Goal: Register for event/course

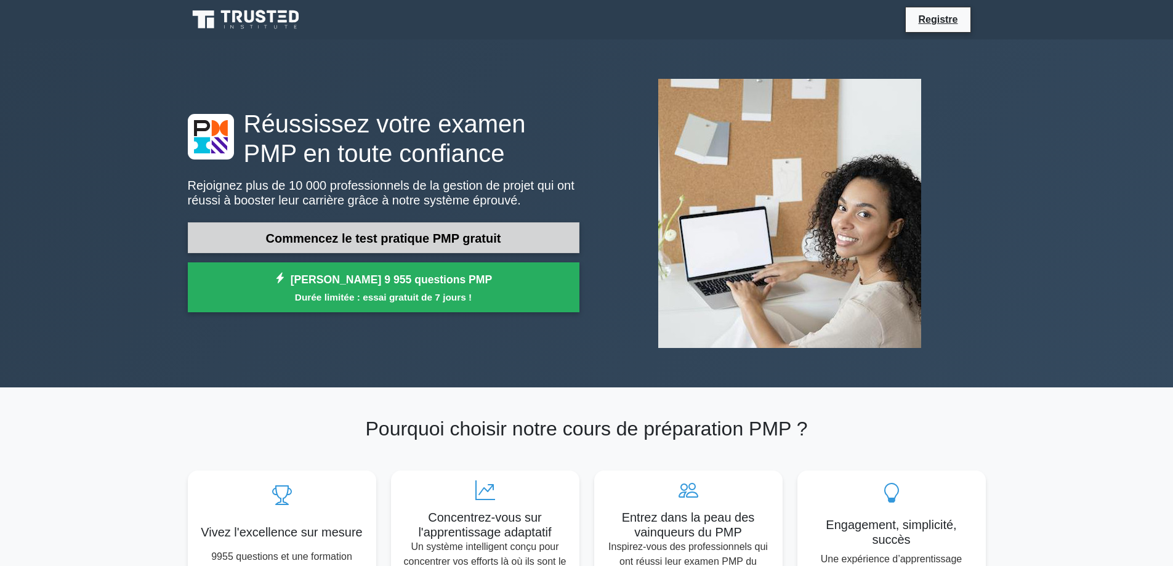
click at [430, 233] on font "Commencez le test pratique PMP gratuit" at bounding box center [383, 239] width 235 height 14
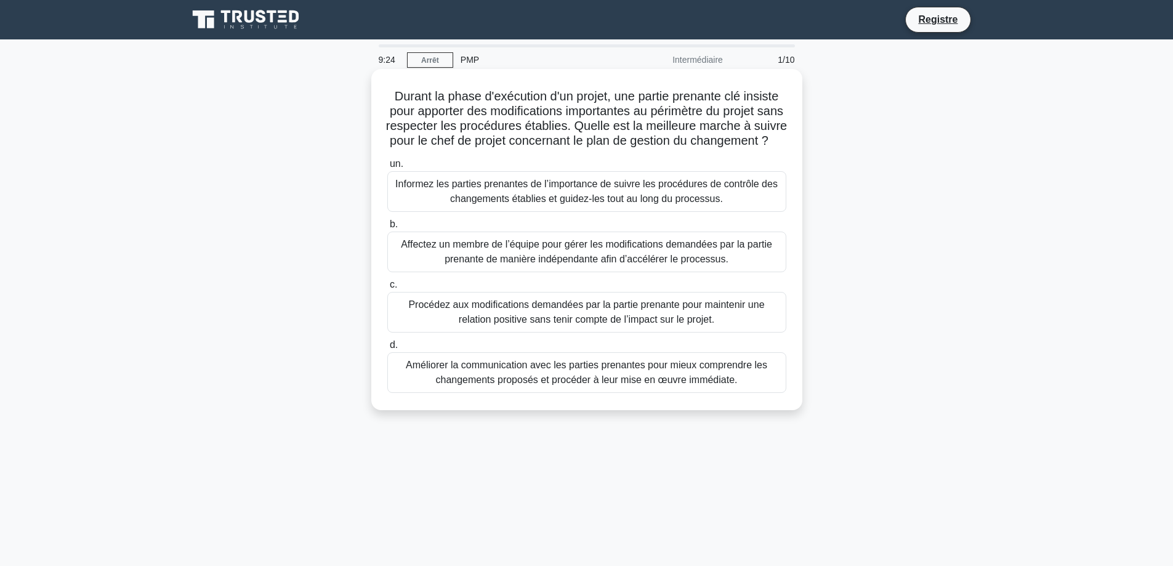
drag, startPoint x: 711, startPoint y: 210, endPoint x: 711, endPoint y: 220, distance: 10.5
click at [711, 204] on font "Informez les parties prenantes de l’importance de suivre les procédures de cont…" at bounding box center [586, 191] width 382 height 25
click at [387, 168] on input "un. Informez les parties prenantes de l’importance de suivre les procédures de …" at bounding box center [387, 164] width 0 height 8
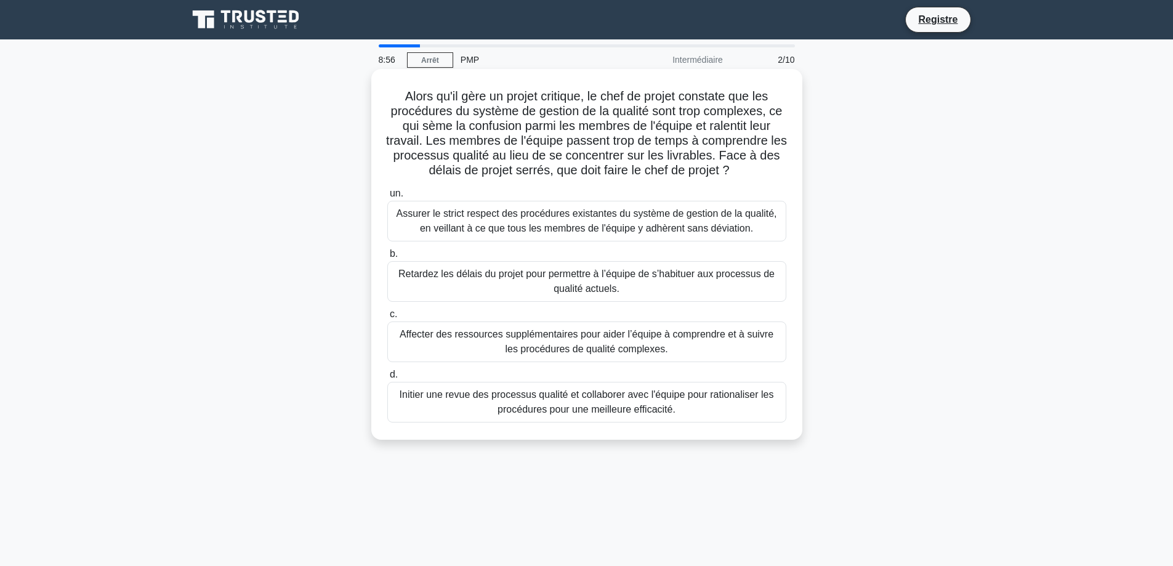
click at [630, 414] on font "Initier une revue des processus qualité et collaborer avec l'équipe pour ration…" at bounding box center [587, 401] width 374 height 25
click at [387, 379] on input "d. Initier une revue des processus qualité et collaborer avec l'équipe pour rat…" at bounding box center [387, 375] width 0 height 8
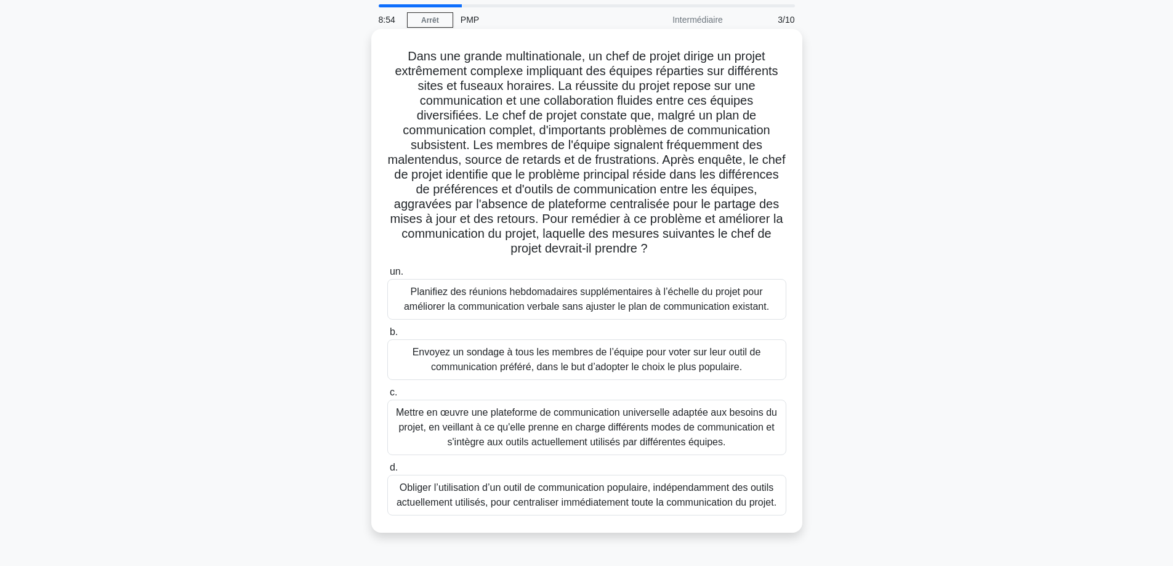
scroll to position [62, 0]
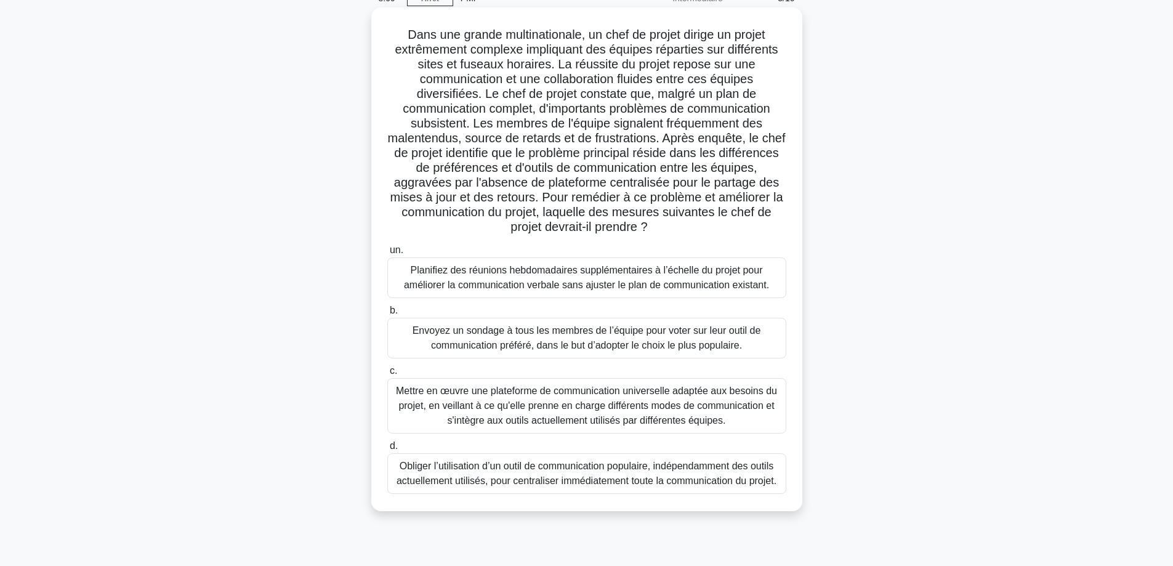
click at [597, 411] on font "Mettre en œuvre une plateforme de communication universelle adaptée aux besoins…" at bounding box center [586, 406] width 381 height 40
click at [387, 375] on input "c. Mettre en œuvre une plateforme de communication universelle adaptée aux beso…" at bounding box center [387, 371] width 0 height 8
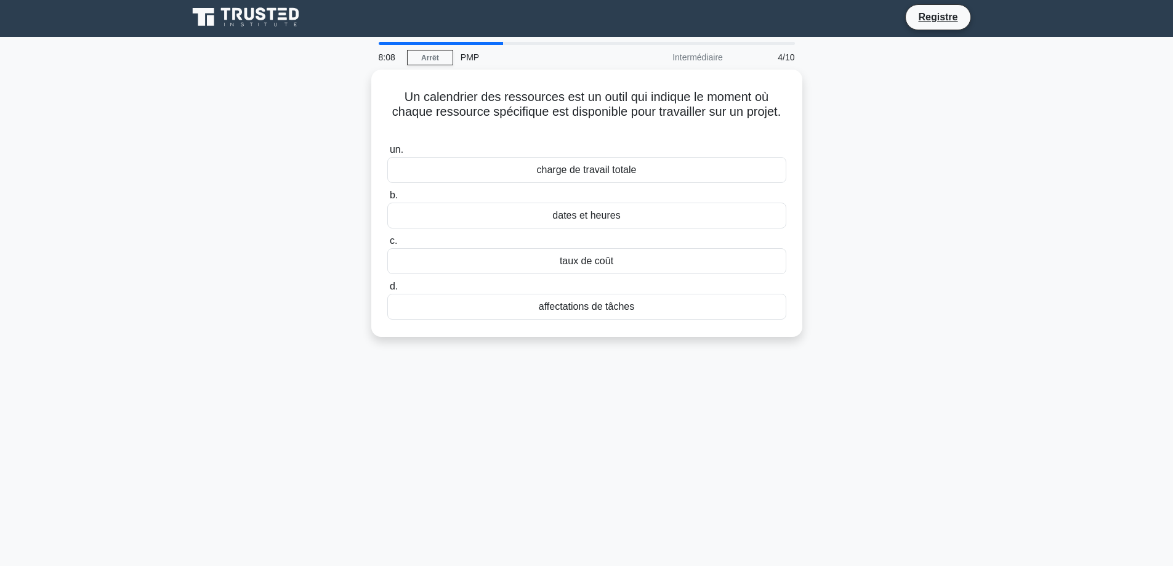
scroll to position [0, 0]
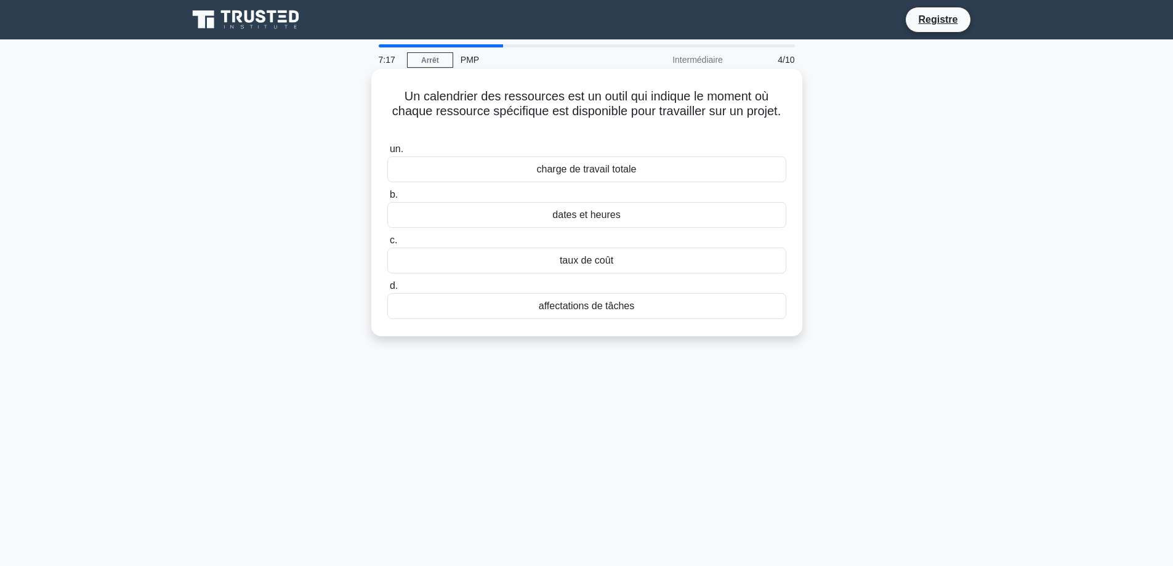
click at [614, 307] on font "affectations de tâches" at bounding box center [586, 306] width 95 height 10
click at [387, 290] on input "d. affectations de tâches" at bounding box center [387, 286] width 0 height 8
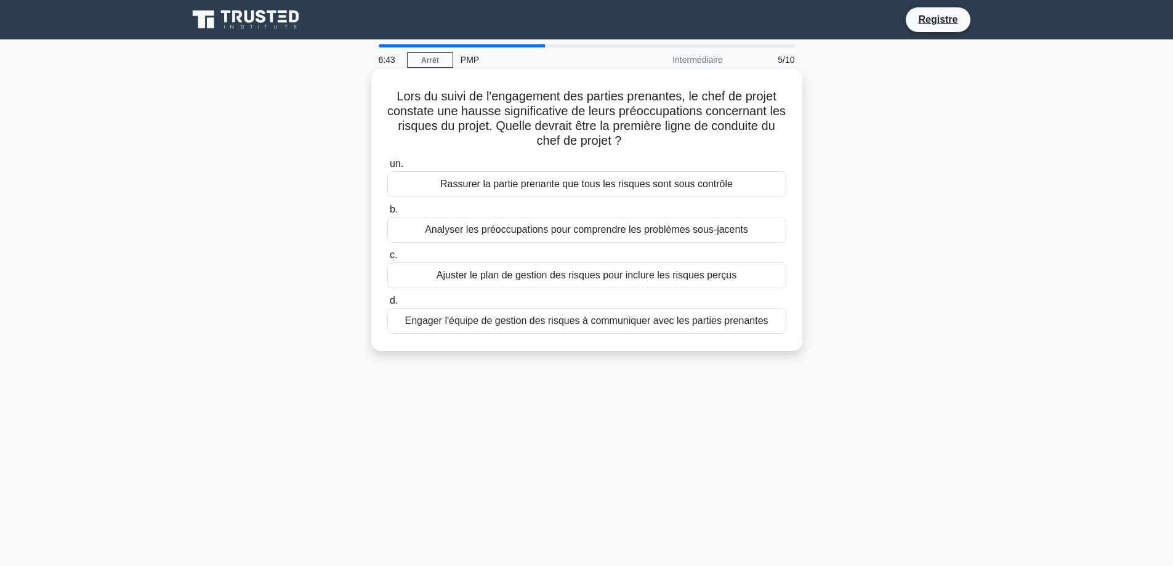
click at [668, 231] on font "Analyser les préoccupations pour comprendre les problèmes sous-jacents" at bounding box center [586, 229] width 323 height 10
click at [387, 214] on input "b. Analyser les préoccupations pour comprendre les problèmes sous-jacents" at bounding box center [387, 210] width 0 height 8
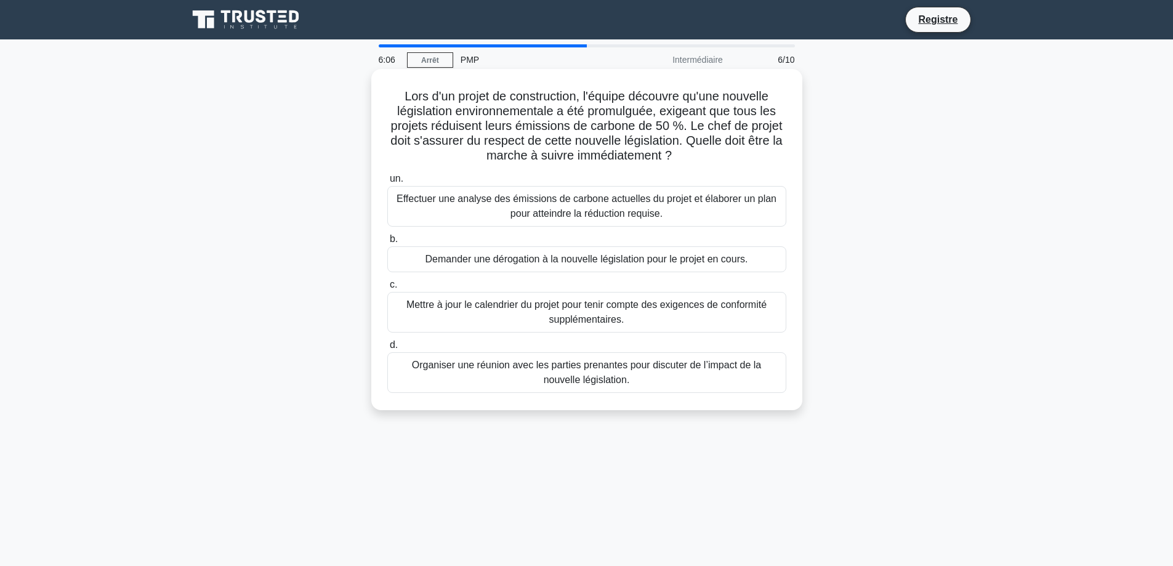
click at [587, 367] on font "Organiser une réunion avec les parties prenantes pour discuter de l’impact de l…" at bounding box center [586, 372] width 349 height 25
click at [387, 349] on input "d. Organiser une réunion avec les parties prenantes pour discuter de l’impact d…" at bounding box center [387, 345] width 0 height 8
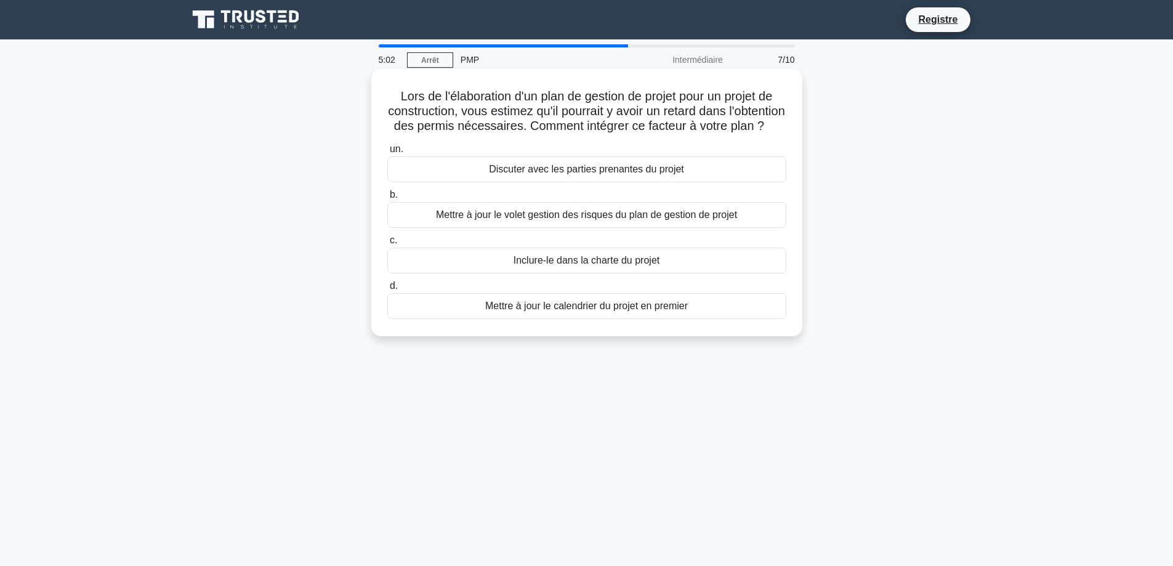
click at [684, 220] on font "Mettre à jour le volet gestion des risques du plan de gestion de projet" at bounding box center [586, 214] width 301 height 10
click at [387, 199] on input "b. Mettre à jour le volet gestion des risques du plan de gestion de projet" at bounding box center [387, 195] width 0 height 8
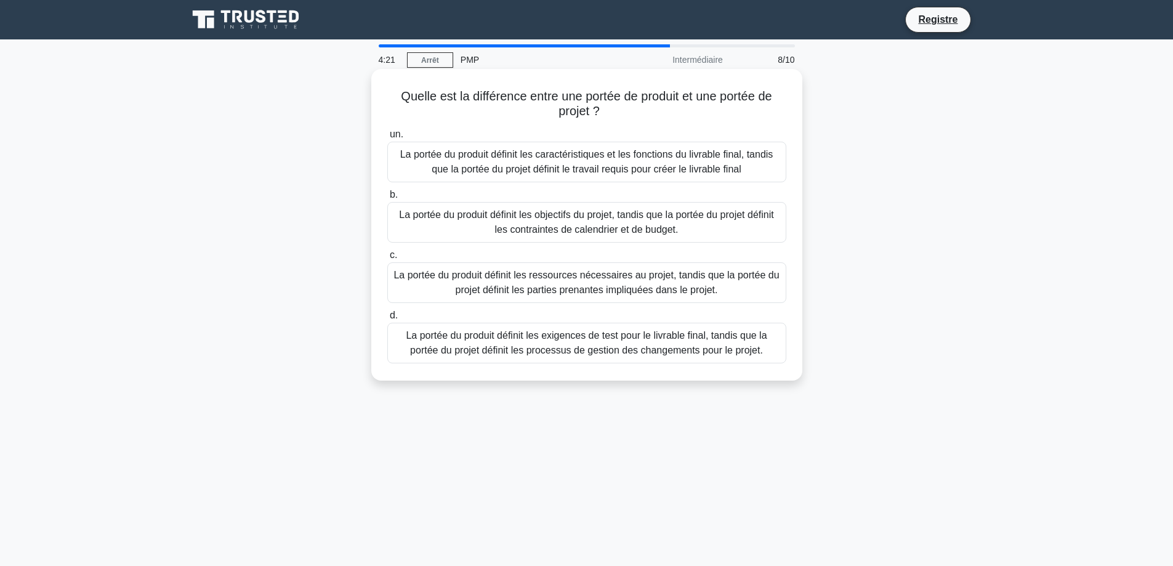
click at [704, 166] on font "La portée du produit définit les caractéristiques et les fonctions du livrable …" at bounding box center [586, 161] width 373 height 25
click at [387, 139] on input "un. La portée du produit définit les caractéristiques et les fonctions du livra…" at bounding box center [387, 135] width 0 height 8
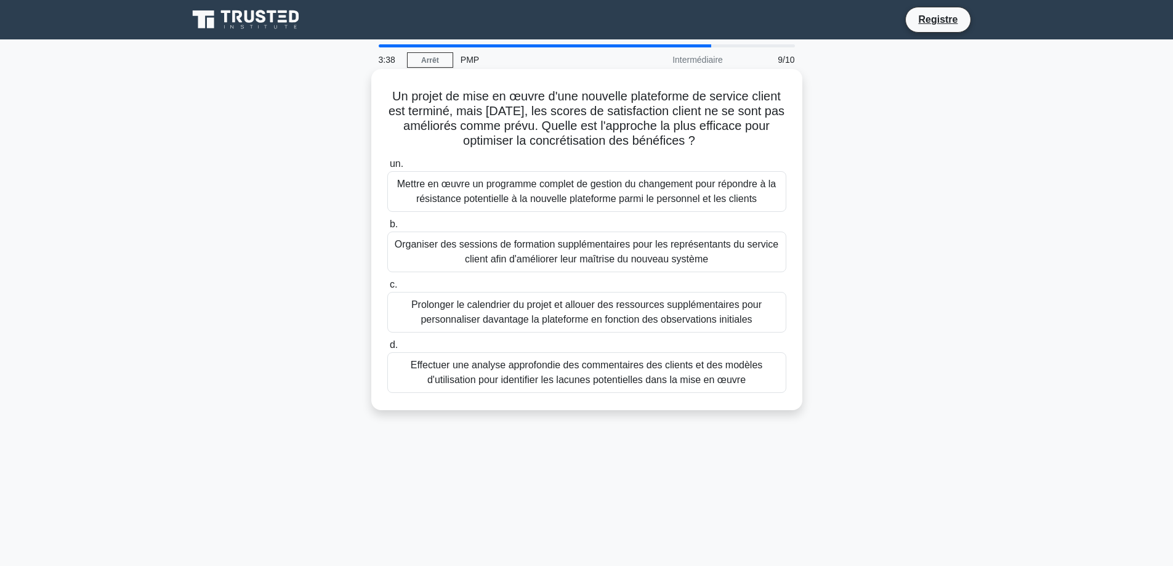
click at [664, 374] on font "Effectuer une analyse approfondie des commentaires des clients et des modèles d…" at bounding box center [587, 372] width 352 height 25
click at [387, 349] on input "d. Effectuer une analyse approfondie des commentaires des clients et des modèle…" at bounding box center [387, 345] width 0 height 8
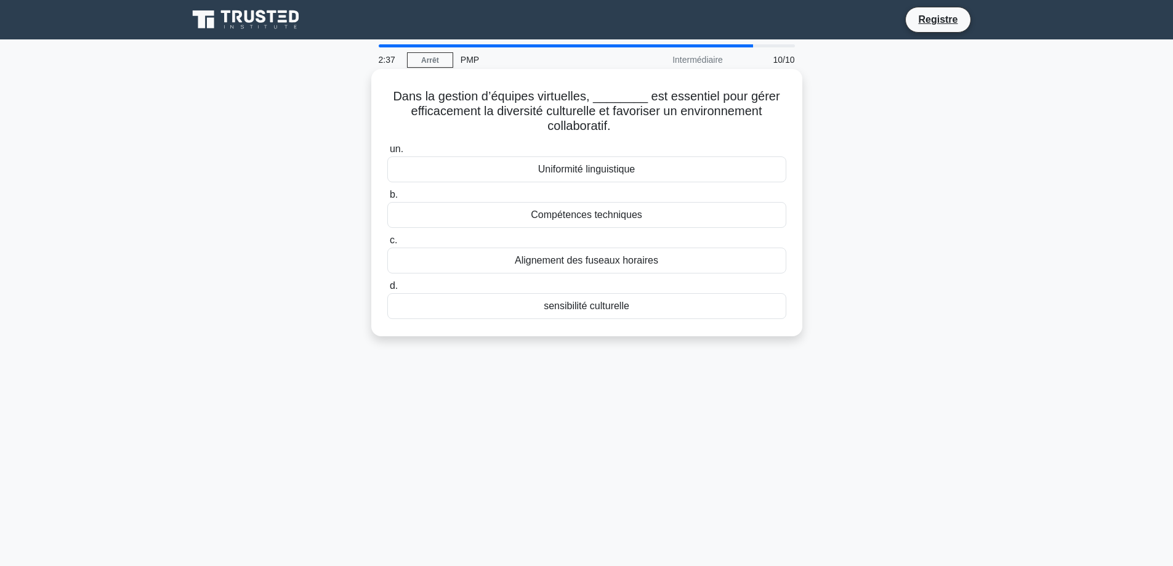
click at [631, 217] on font "Compétences techniques" at bounding box center [586, 214] width 111 height 10
click at [387, 199] on input "b. Compétences techniques" at bounding box center [387, 195] width 0 height 8
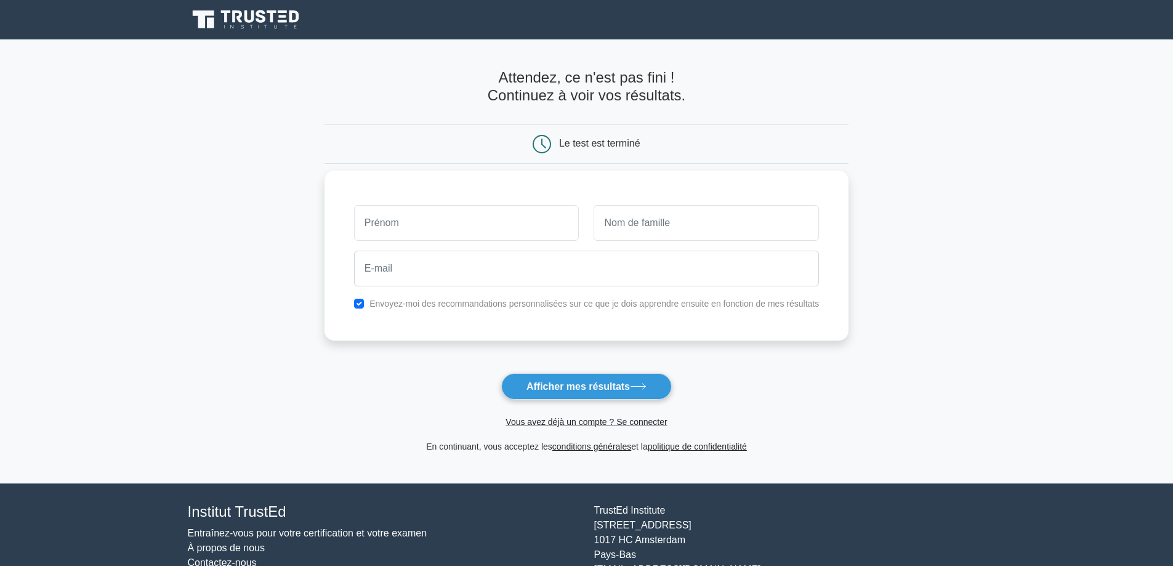
click at [512, 224] on input "text" at bounding box center [466, 223] width 225 height 36
type input "[PERSON_NAME] [PERSON_NAME]"
click at [647, 216] on input "text" at bounding box center [706, 223] width 225 height 36
type input "BONI"
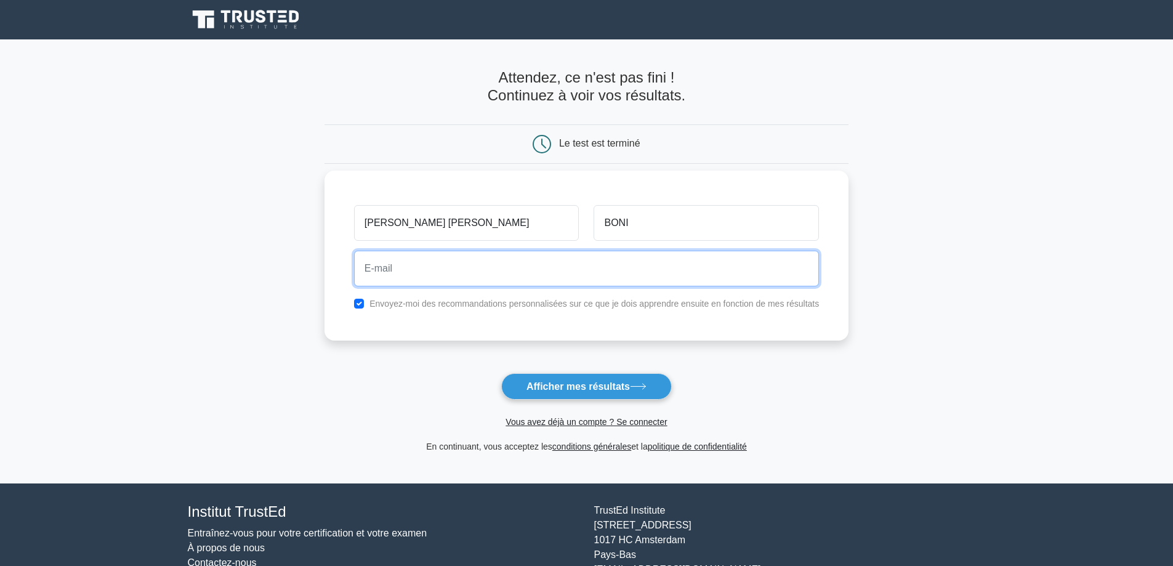
click at [498, 265] on input "email" at bounding box center [586, 269] width 465 height 36
type input "[EMAIL_ADDRESS][DOMAIN_NAME]"
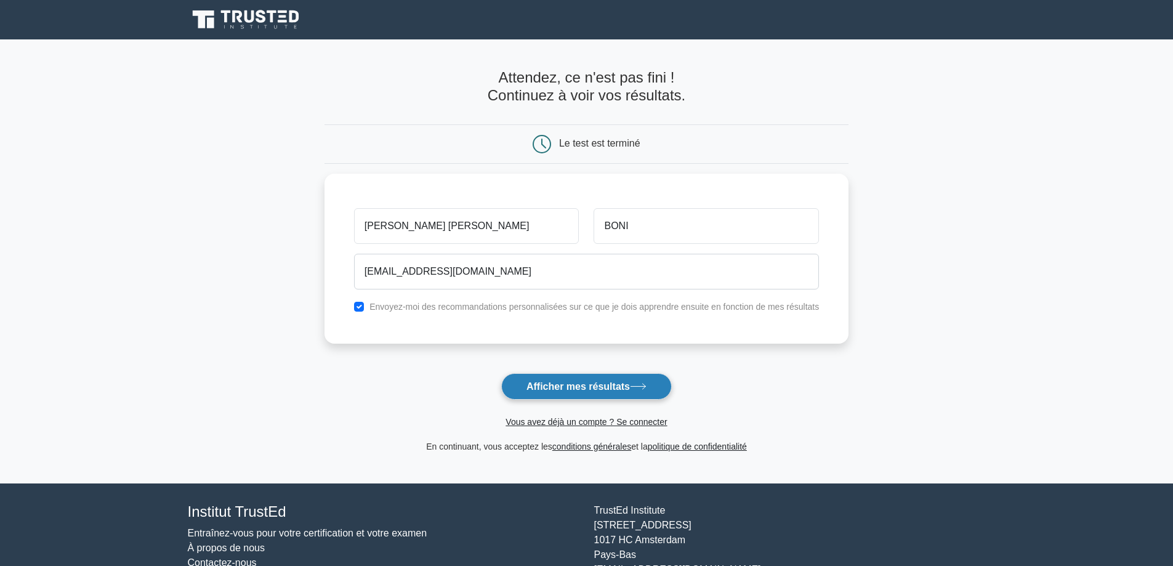
click at [560, 384] on font "Afficher mes résultats" at bounding box center [578, 386] width 103 height 10
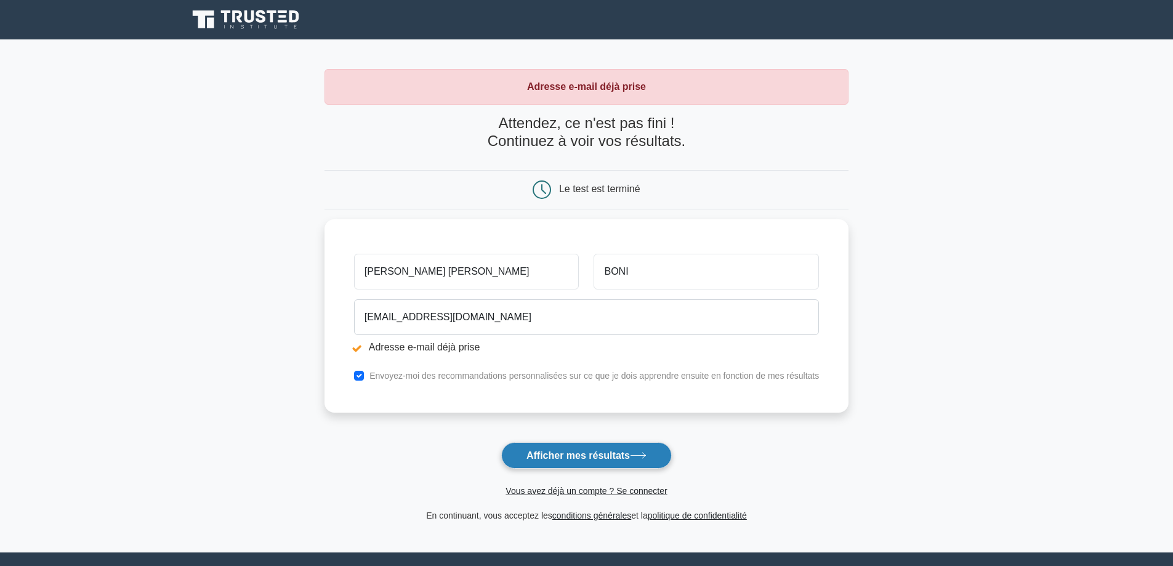
click at [598, 459] on font "Afficher mes résultats" at bounding box center [578, 455] width 103 height 10
click at [543, 457] on font "Afficher mes résultats" at bounding box center [578, 455] width 103 height 10
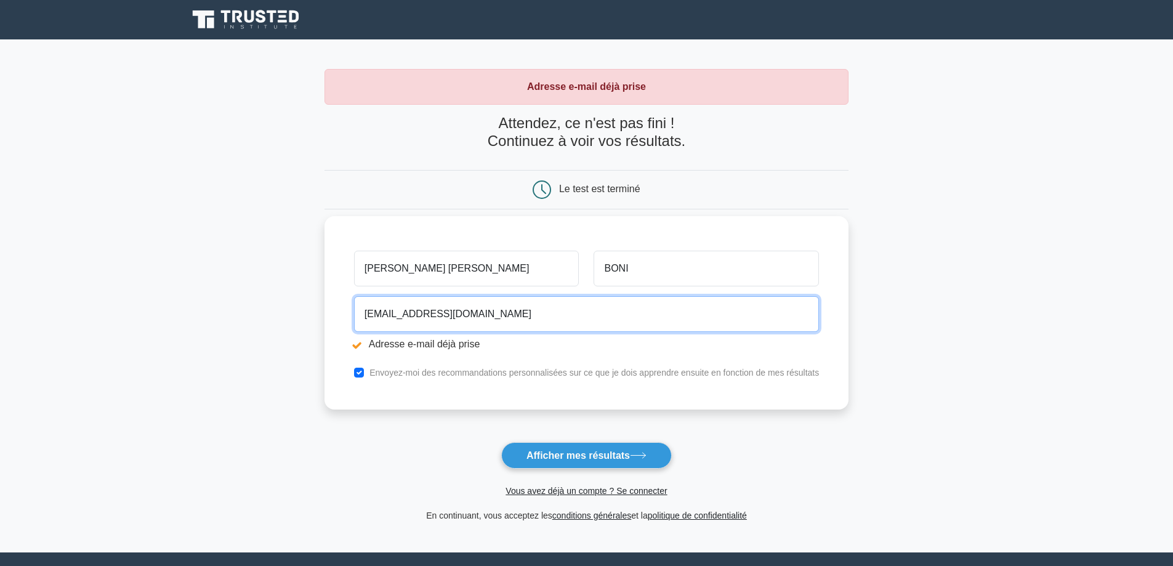
click at [439, 312] on input "bonifranck80@gmail.com" at bounding box center [586, 314] width 465 height 36
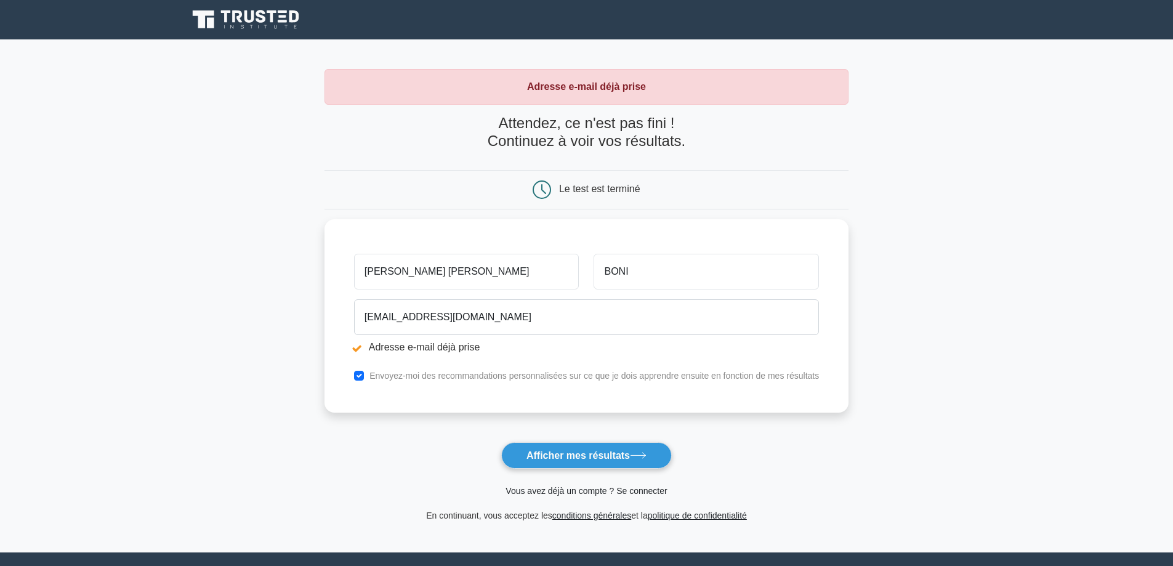
click at [594, 491] on font "Vous avez déjà un compte ? Se connecter" at bounding box center [586, 491] width 161 height 10
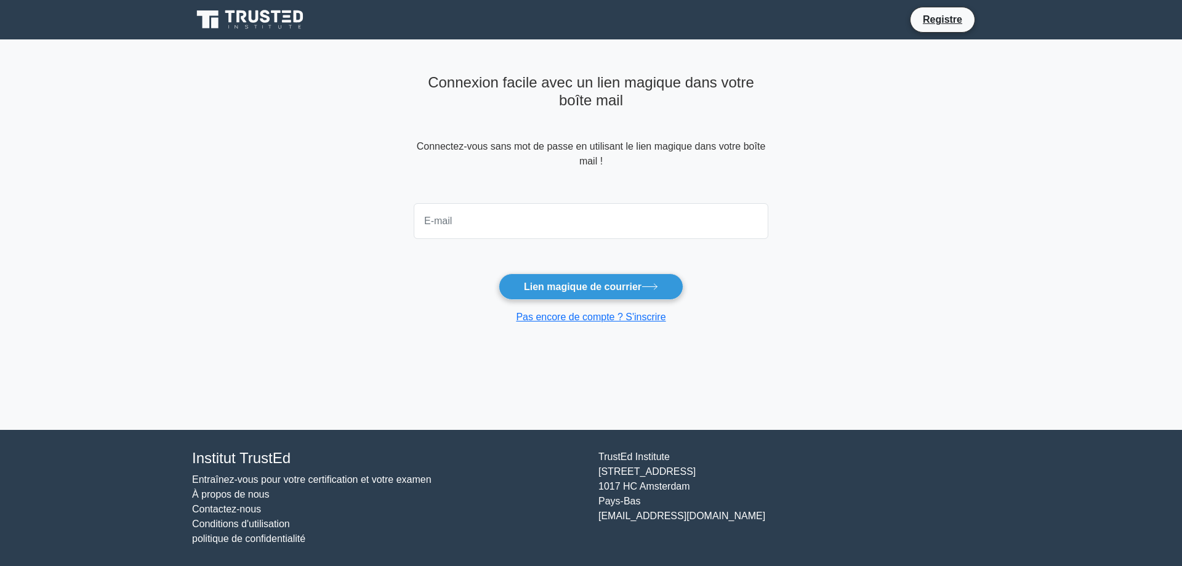
click at [512, 228] on input "email" at bounding box center [591, 221] width 355 height 36
type input "[EMAIL_ADDRESS][DOMAIN_NAME]"
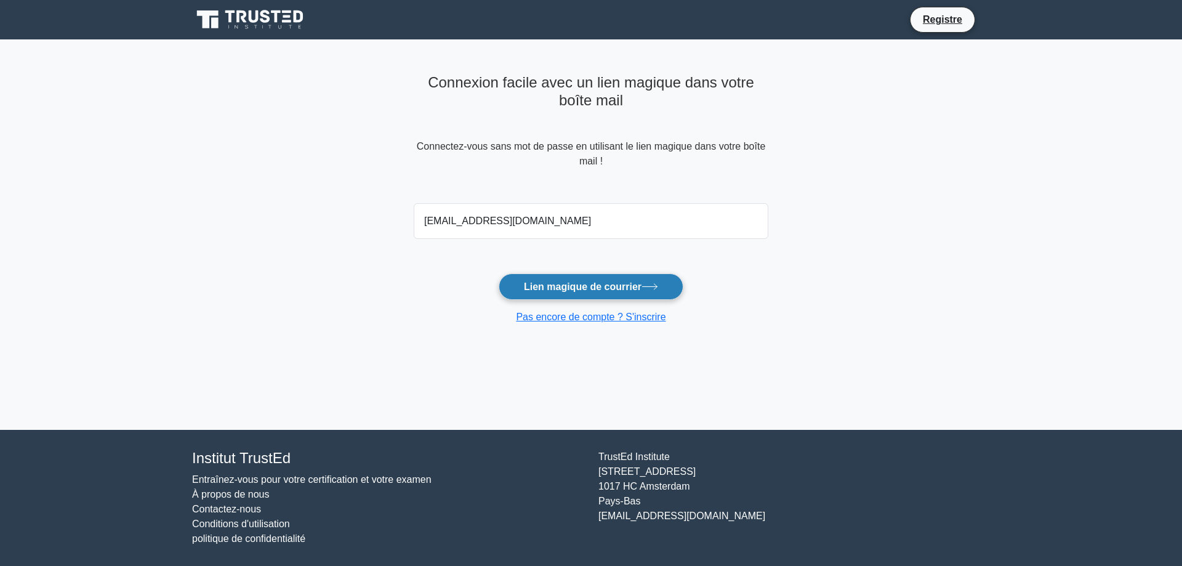
click at [618, 290] on font "Lien magique de courrier" at bounding box center [583, 286] width 118 height 10
